Goal: Information Seeking & Learning: Learn about a topic

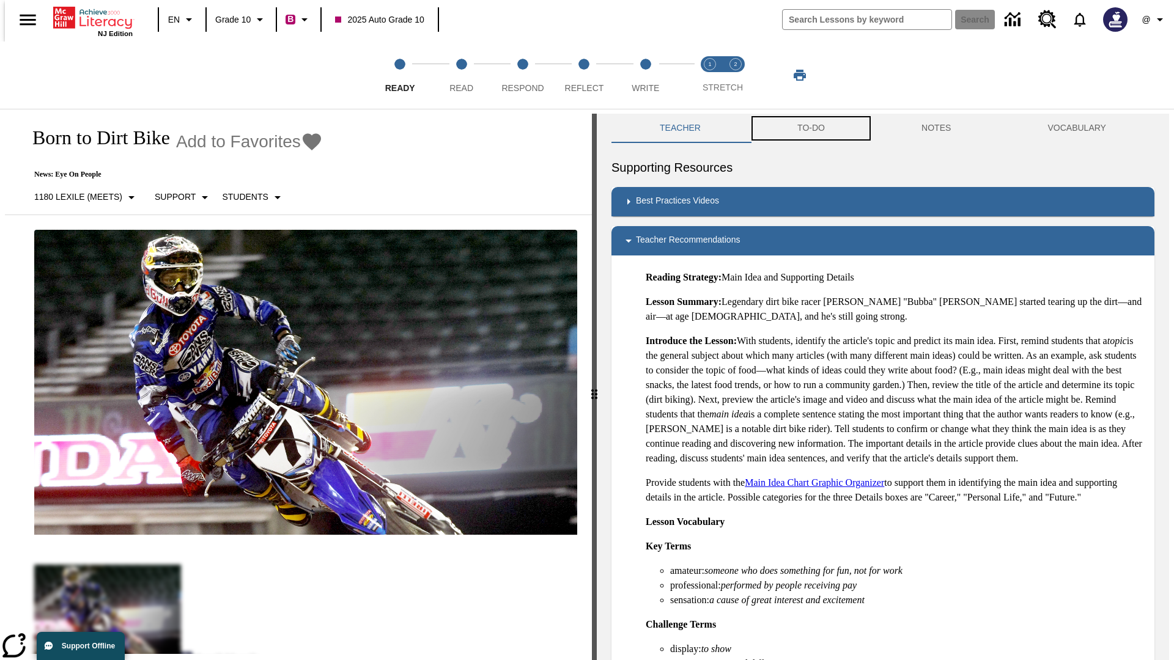
click at [810, 128] on button "TO-DO" at bounding box center [811, 128] width 124 height 29
